Goal: Check status: Check status

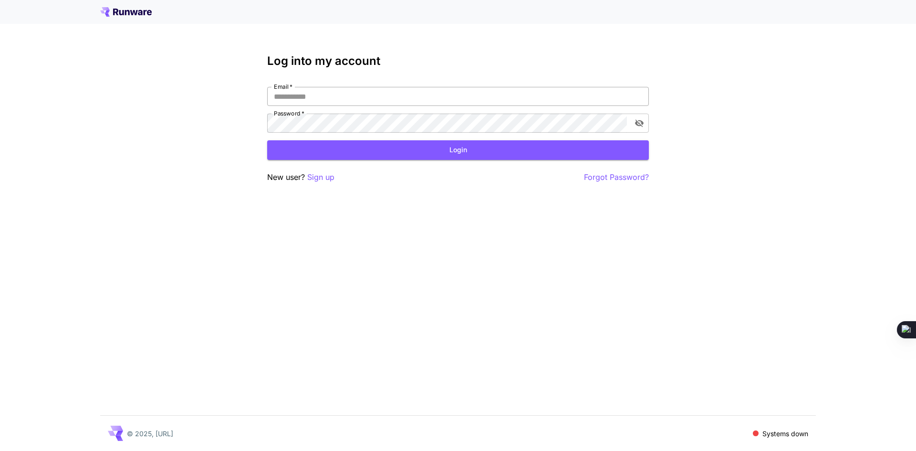
click at [359, 105] on input "Email   *" at bounding box center [458, 96] width 382 height 19
type input "**********"
click at [646, 125] on button "toggle password visibility" at bounding box center [639, 123] width 17 height 17
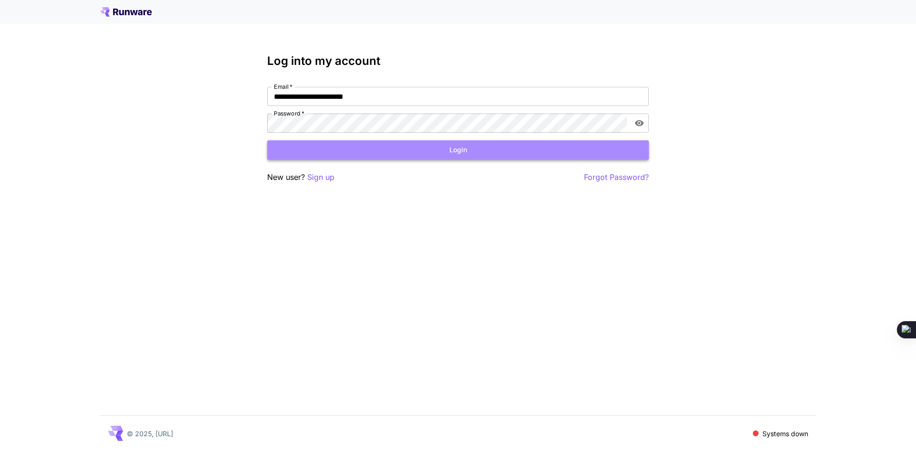
click at [420, 154] on button "Login" at bounding box center [458, 150] width 382 height 20
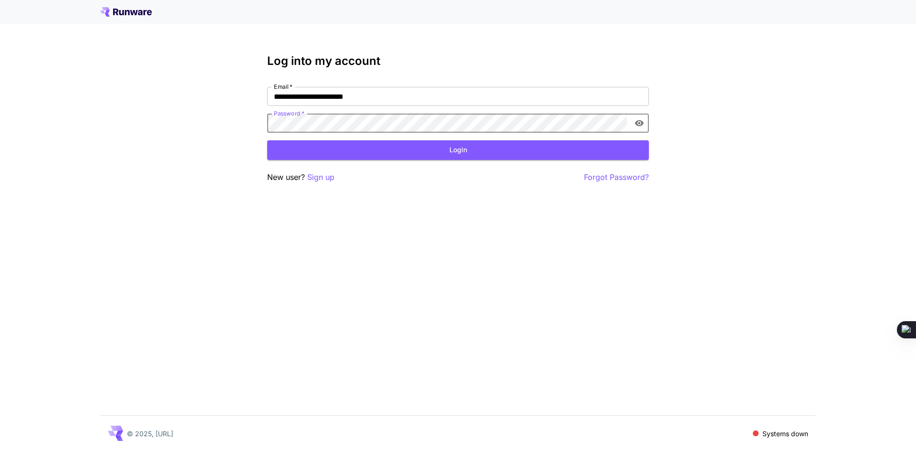
click at [439, 142] on button "Login" at bounding box center [458, 150] width 382 height 20
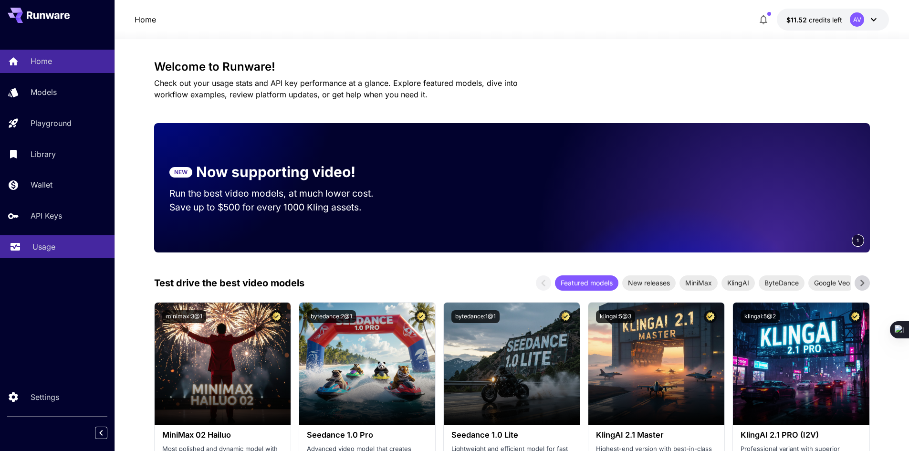
click at [55, 250] on p "Usage" at bounding box center [43, 246] width 23 height 11
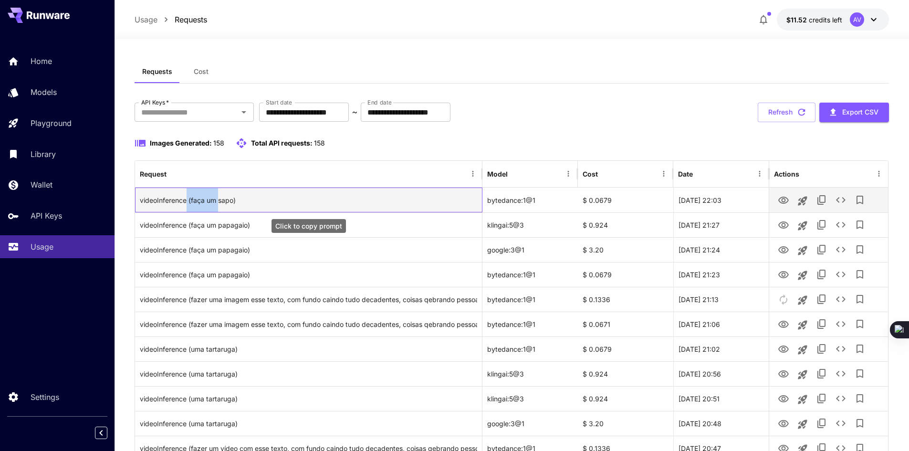
drag, startPoint x: 207, startPoint y: 206, endPoint x: 218, endPoint y: 208, distance: 10.7
click at [218, 208] on div "videoInference (faça um sapo)" at bounding box center [308, 200] width 337 height 24
click at [215, 208] on div "videoInference (faça um sapo)" at bounding box center [308, 200] width 337 height 24
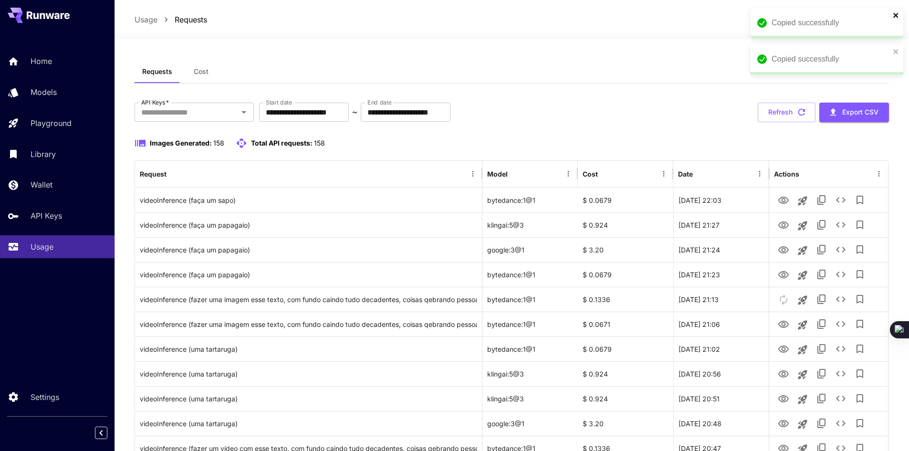
click at [898, 17] on icon "close" at bounding box center [895, 15] width 5 height 5
click at [897, 16] on icon "close" at bounding box center [895, 15] width 5 height 5
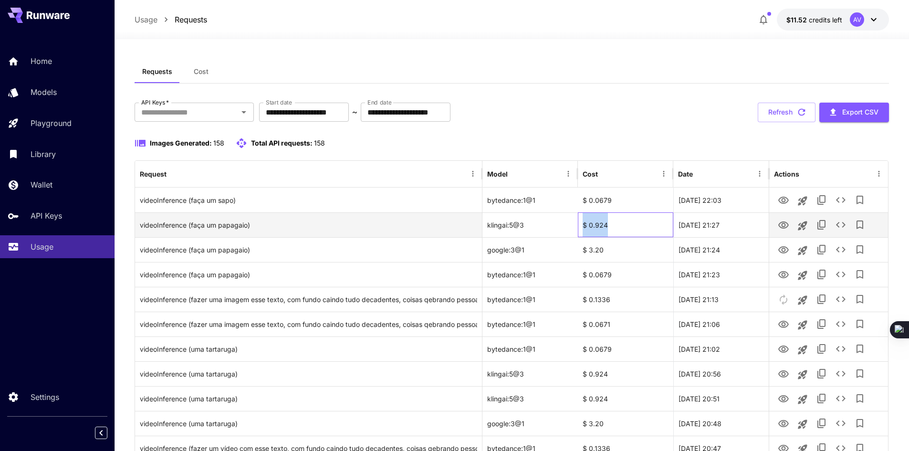
drag, startPoint x: 609, startPoint y: 226, endPoint x: 578, endPoint y: 229, distance: 30.7
click at [578, 229] on div "$ 0.924" at bounding box center [625, 224] width 95 height 25
click at [624, 229] on div "$ 0.924" at bounding box center [625, 224] width 95 height 25
drag, startPoint x: 614, startPoint y: 229, endPoint x: 581, endPoint y: 231, distance: 33.5
click at [581, 231] on div "$ 0.924" at bounding box center [625, 224] width 95 height 25
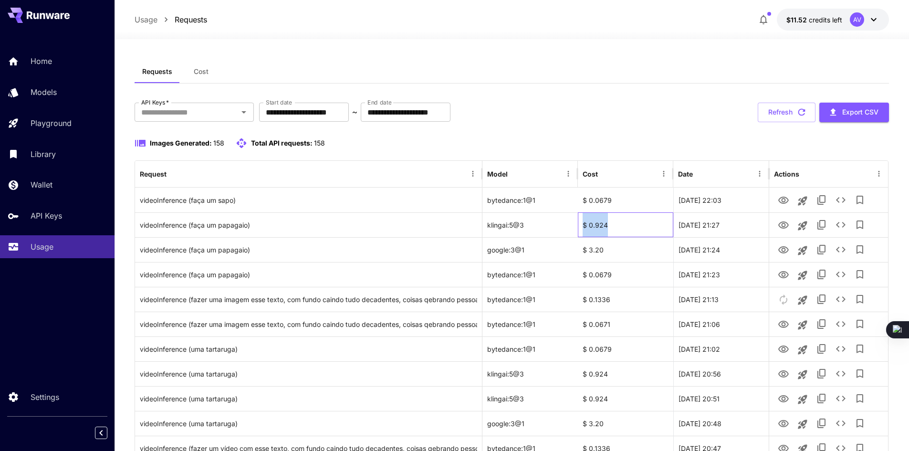
drag, startPoint x: 581, startPoint y: 230, endPoint x: 602, endPoint y: 161, distance: 72.3
click at [581, 229] on div "$ 0.924" at bounding box center [625, 224] width 95 height 25
